Goal: Task Accomplishment & Management: Manage account settings

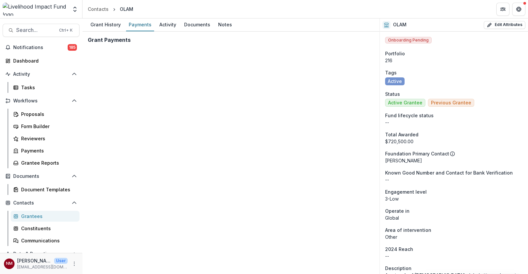
scroll to position [82, 0]
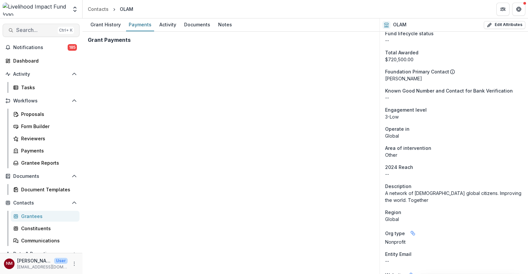
click at [45, 35] on button "Search... Ctrl + K" at bounding box center [41, 30] width 77 height 13
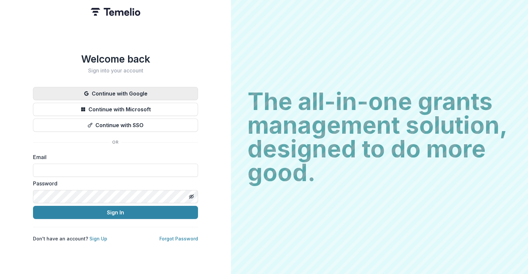
click at [112, 91] on button "Continue with Google" at bounding box center [115, 93] width 165 height 13
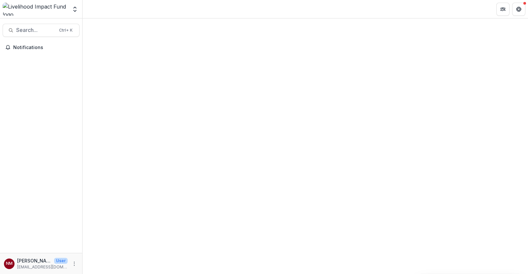
click at [47, 10] on div at bounding box center [35, 9] width 65 height 13
click at [38, 31] on span "Search..." at bounding box center [35, 30] width 39 height 6
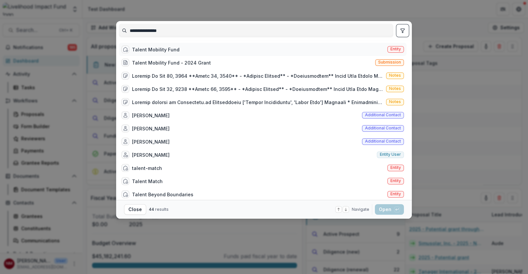
type input "**********"
click at [170, 48] on div "Talent Mobility Fund" at bounding box center [156, 49] width 48 height 7
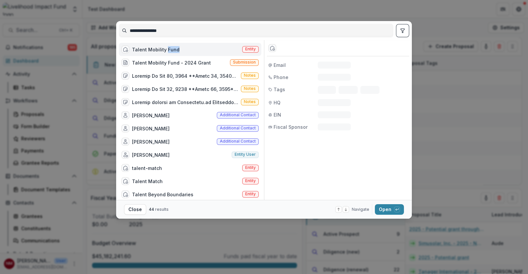
click at [170, 48] on div "Talent Mobility Fund" at bounding box center [156, 49] width 48 height 7
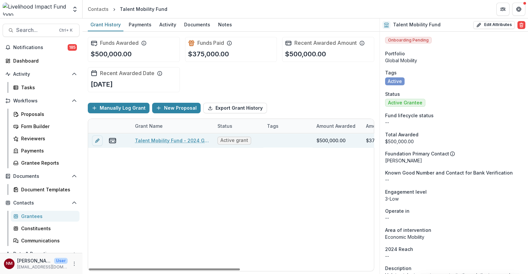
click at [171, 143] on link "Talent Mobility Fund - 2024 Grant" at bounding box center [172, 140] width 75 height 7
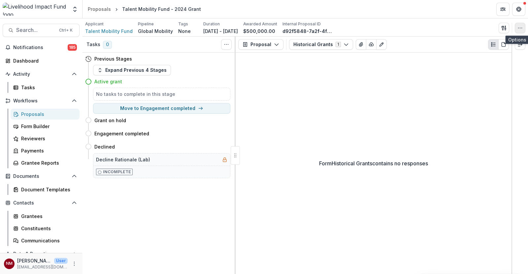
click at [517, 27] on icon "button" at bounding box center [519, 27] width 5 height 5
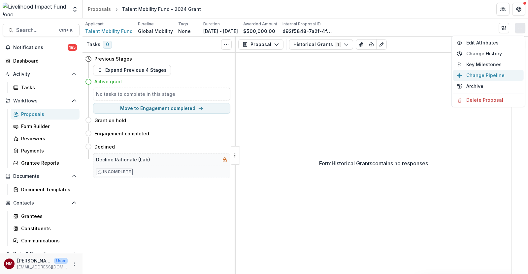
click at [490, 73] on button "Change Pipeline" at bounding box center [488, 75] width 71 height 11
select select "**********"
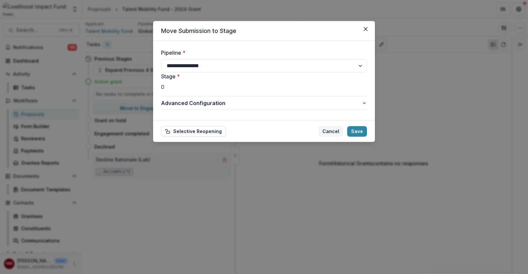
click at [335, 135] on button "Cancel" at bounding box center [330, 131] width 25 height 11
